Goal: Information Seeking & Learning: Learn about a topic

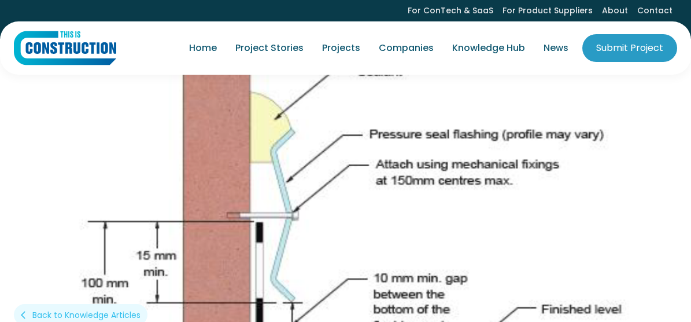
click at [413, 263] on img at bounding box center [345, 240] width 691 height 405
drag, startPoint x: 562, startPoint y: 133, endPoint x: 601, endPoint y: 101, distance: 50.6
click at [601, 101] on img at bounding box center [345, 240] width 691 height 405
